Goal: Book appointment/travel/reservation

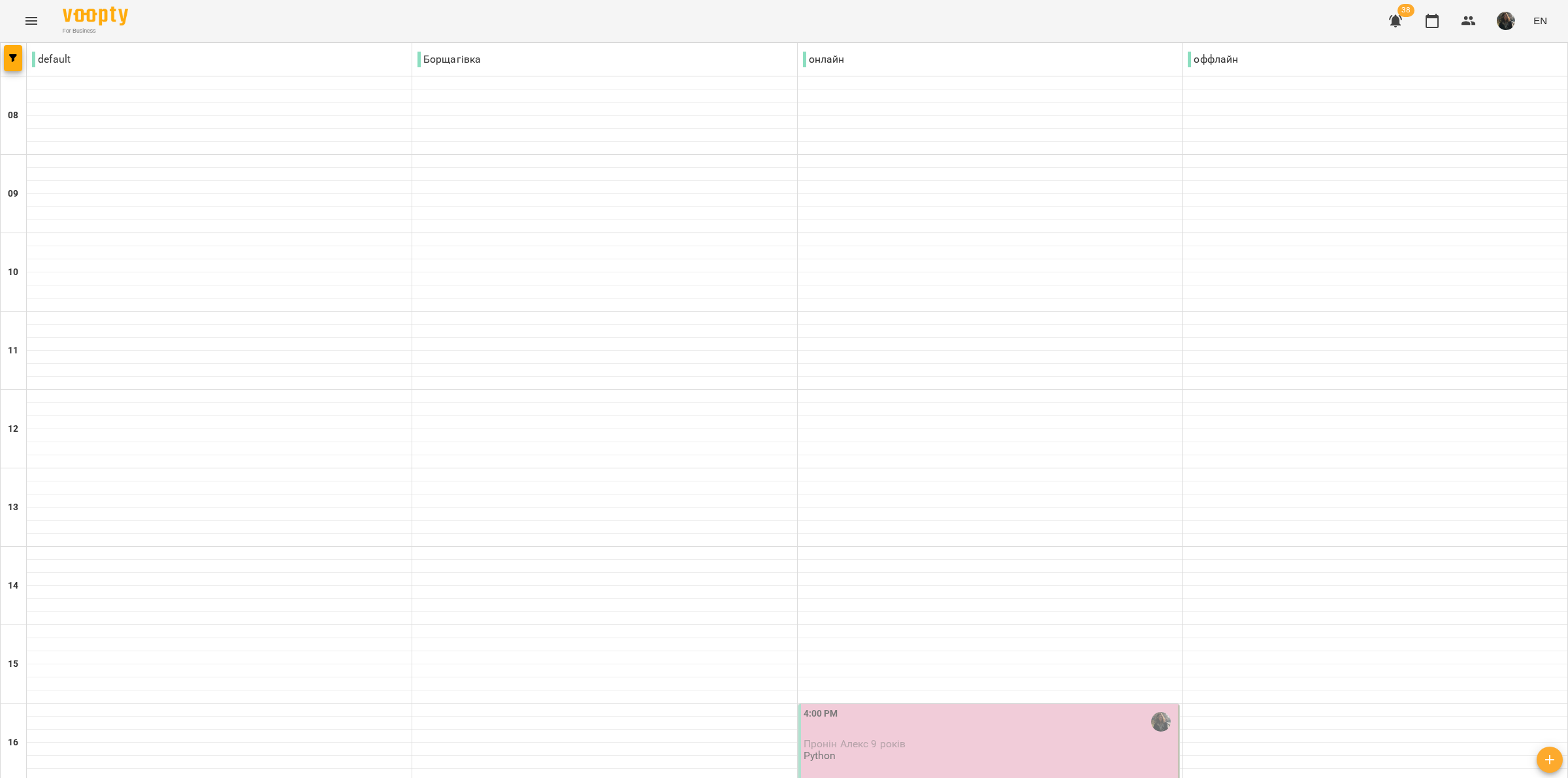
scroll to position [477, 0]
click at [893, 707] on div "4:00 PM" at bounding box center [990, 722] width 373 height 30
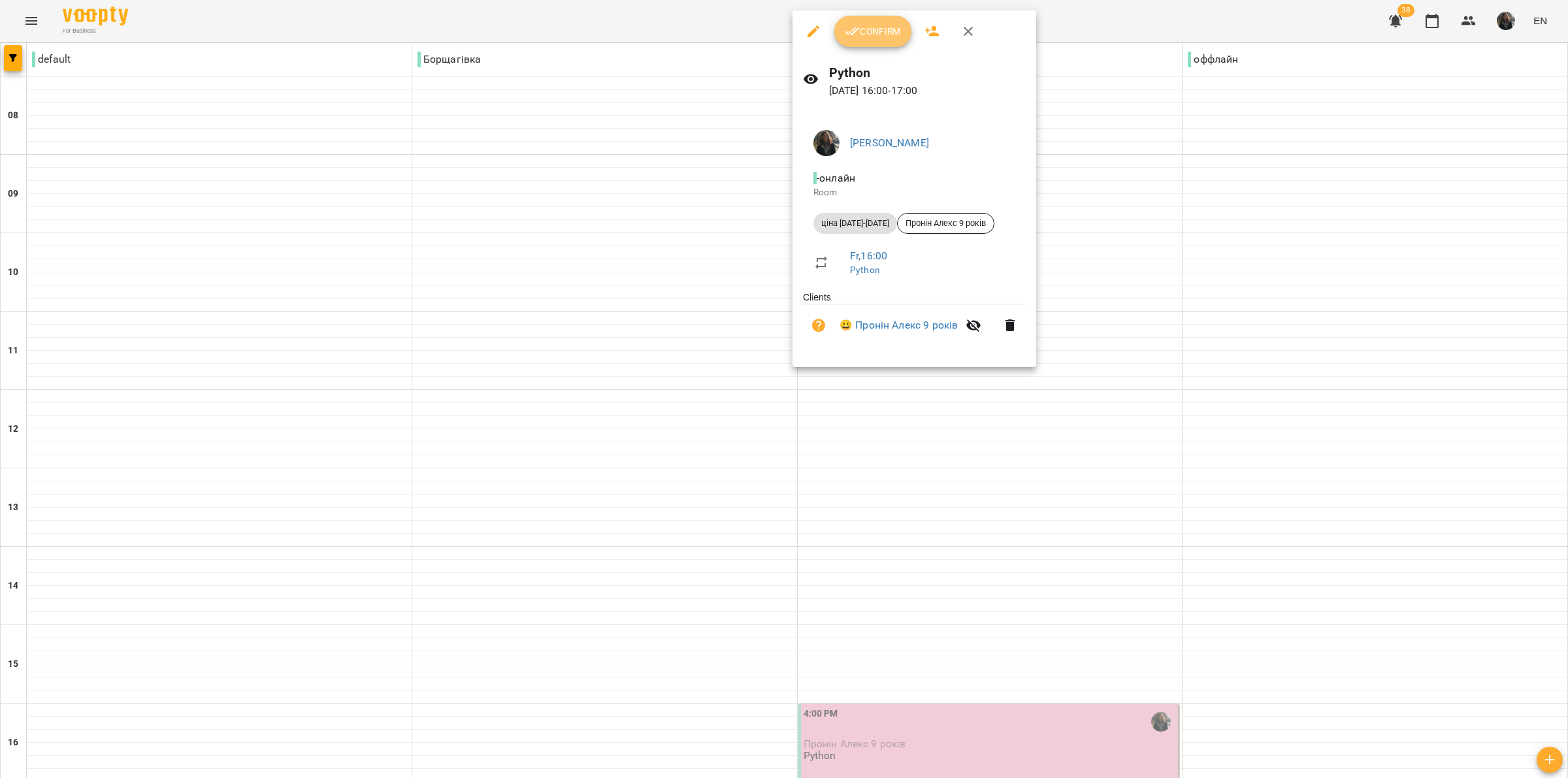
click at [873, 30] on span "Confirm" at bounding box center [873, 31] width 56 height 16
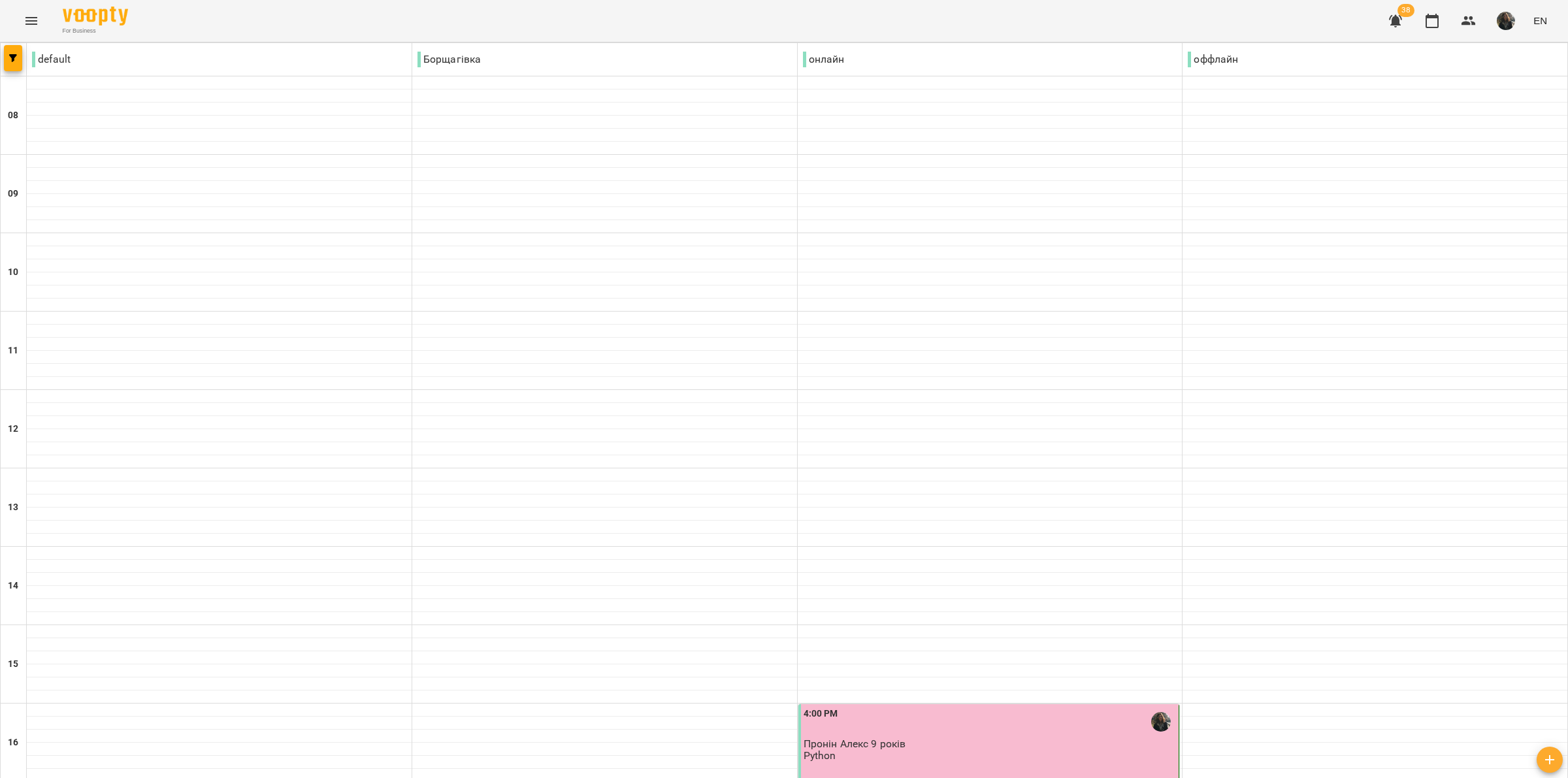
scroll to position [245, 0]
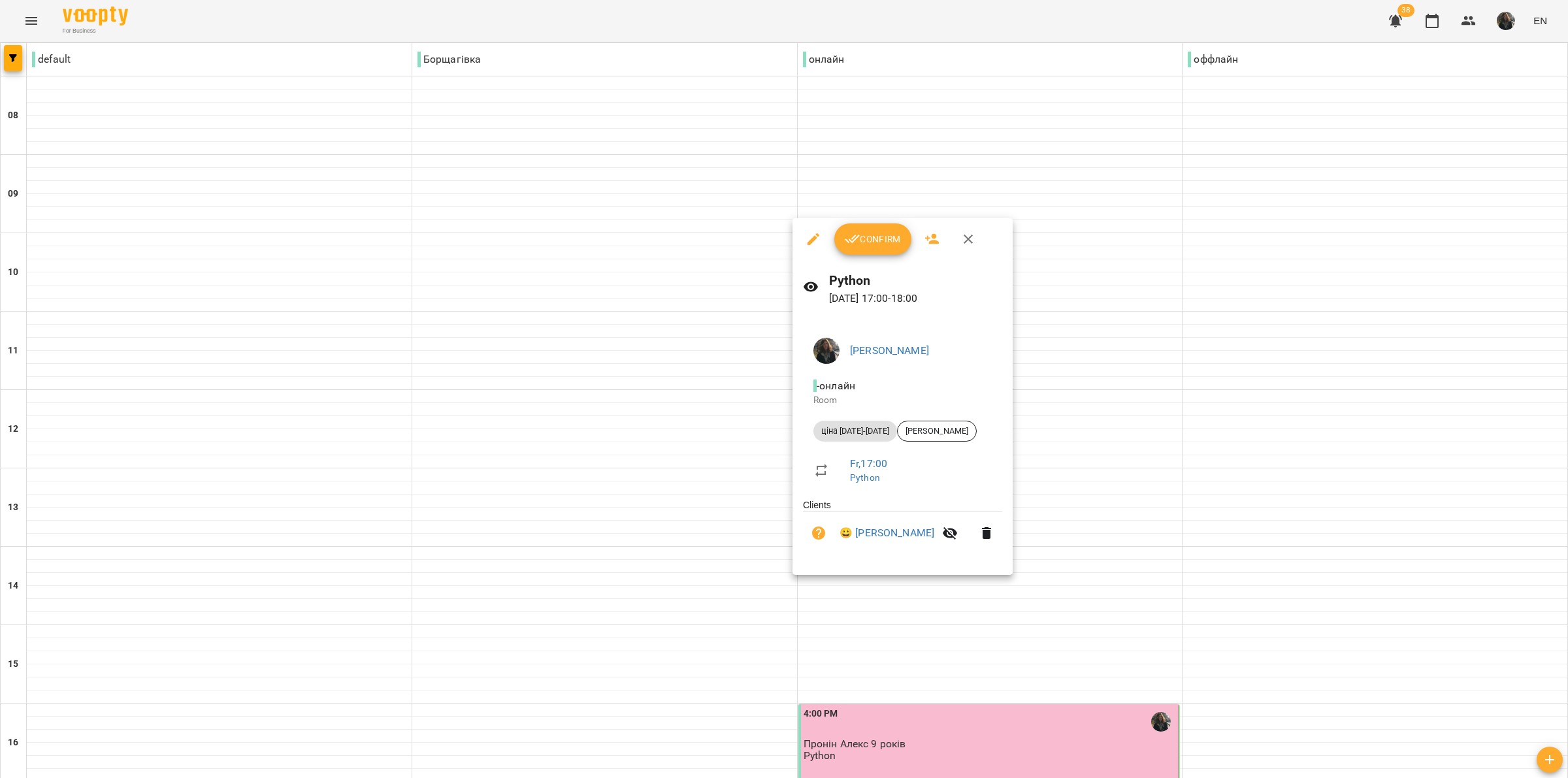
click at [849, 245] on icon "button" at bounding box center [853, 239] width 16 height 16
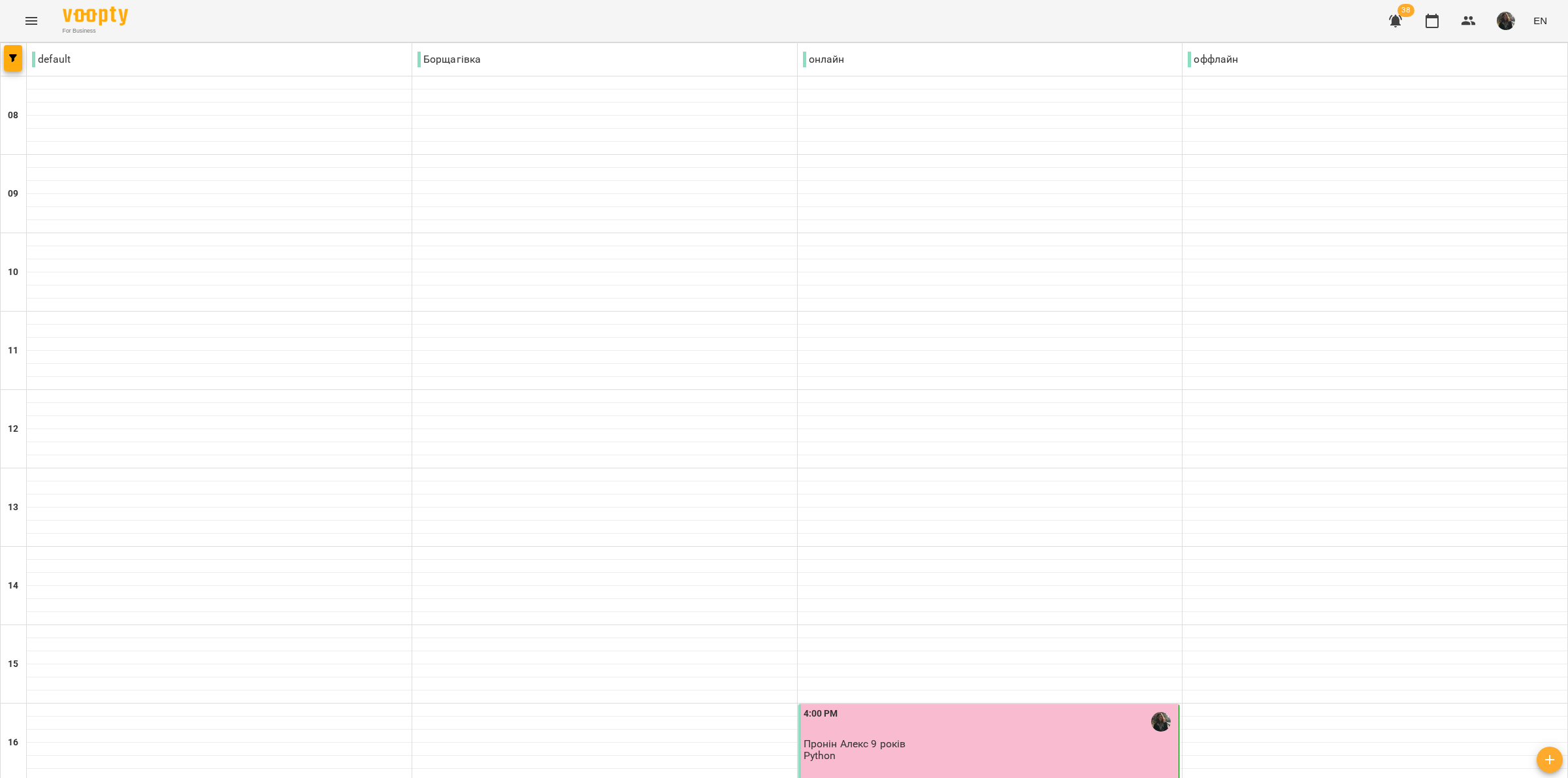
scroll to position [490, 0]
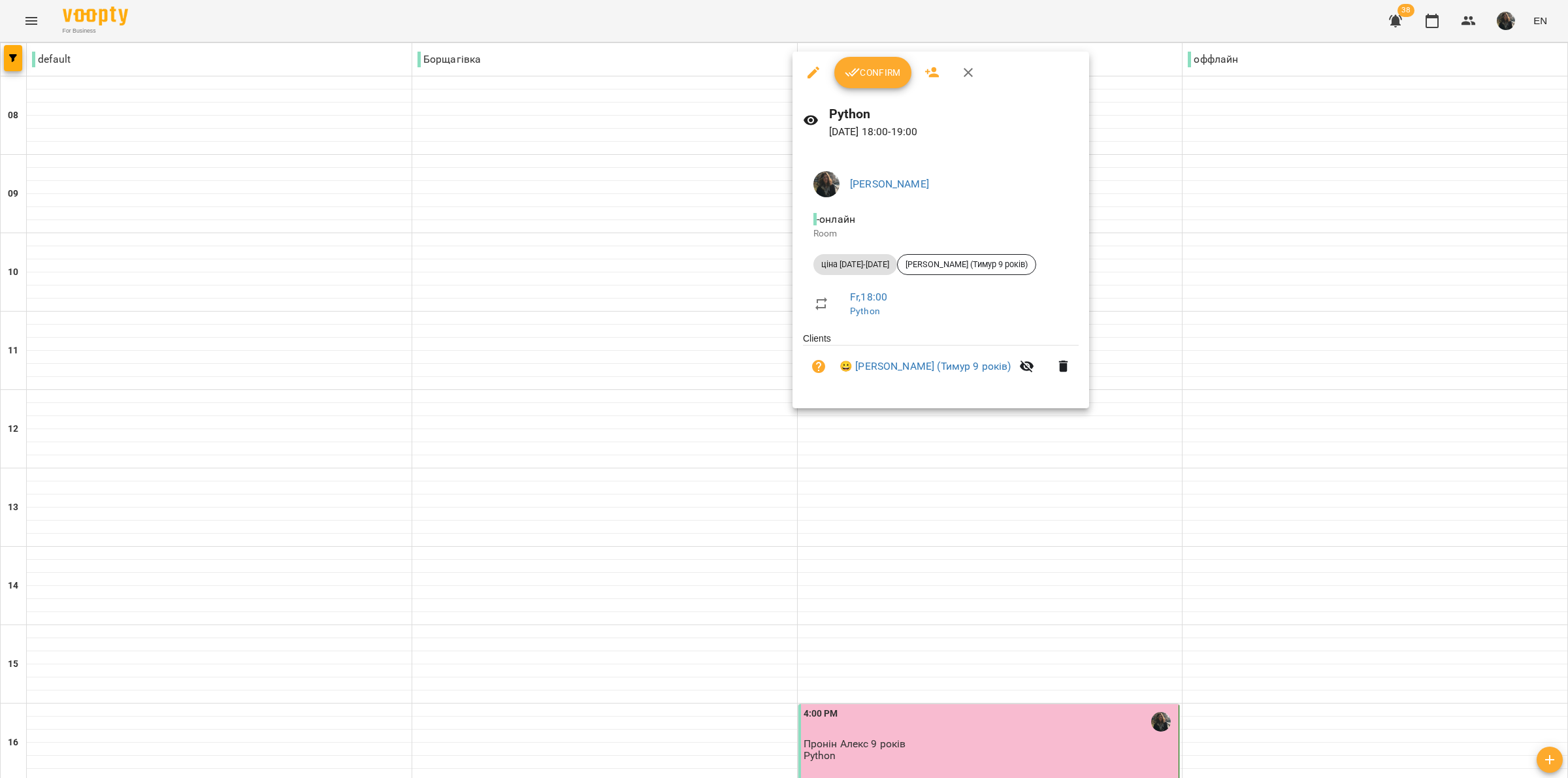
click at [877, 95] on div "Python [DATE] 18:00 - 19:00" at bounding box center [941, 122] width 297 height 56
click at [873, 76] on span "Confirm" at bounding box center [873, 72] width 56 height 16
